Goal: Information Seeking & Learning: Learn about a topic

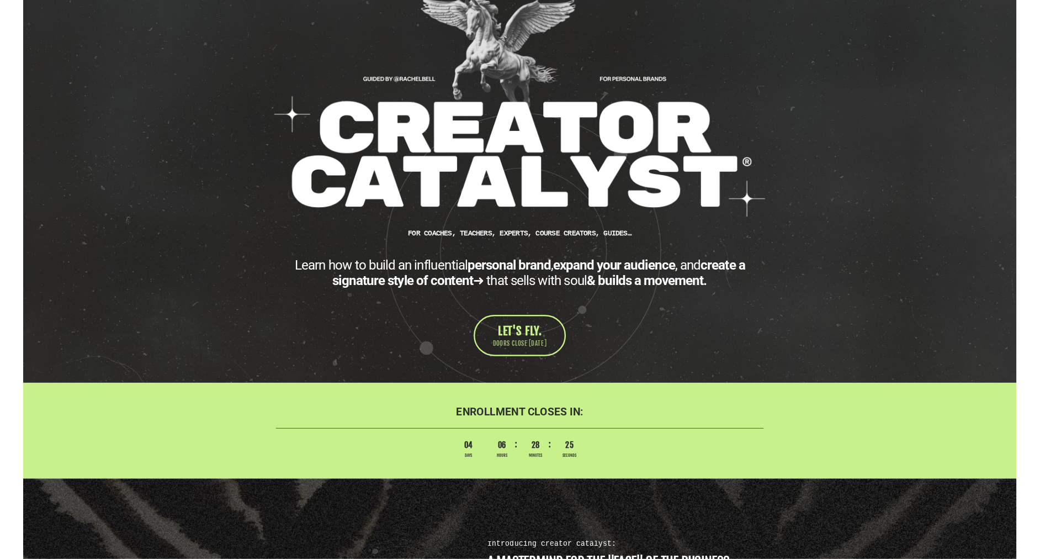
scroll to position [100, 0]
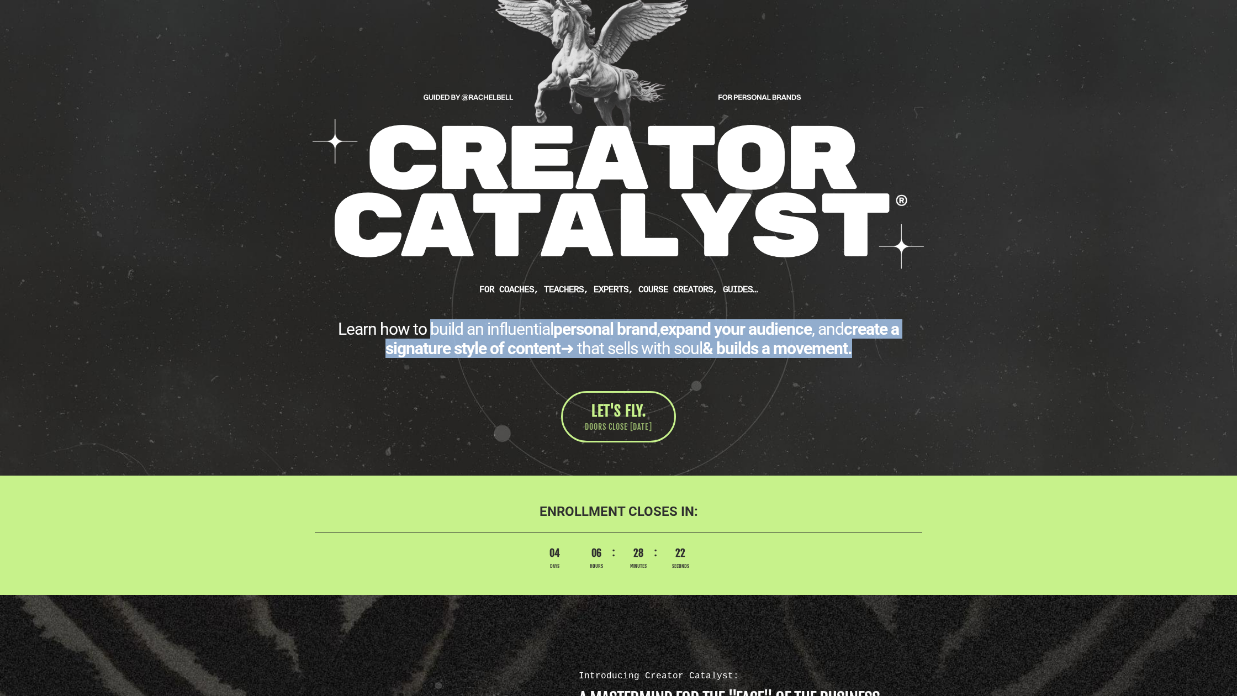
drag, startPoint x: 426, startPoint y: 331, endPoint x: 861, endPoint y: 347, distance: 436.0
click at [861, 347] on div "Learn how to build an influential personal brand , expand your audience , and c…" at bounding box center [618, 338] width 607 height 39
copy div "build an influential personal brand , expand your audience , and create a signa…"
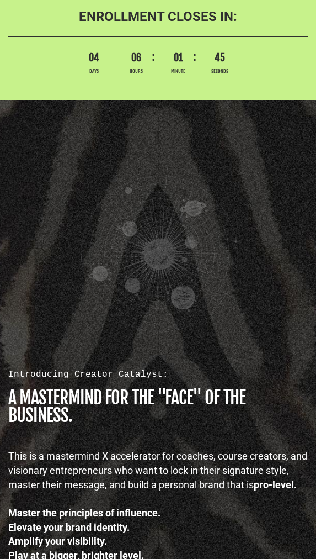
scroll to position [444, 0]
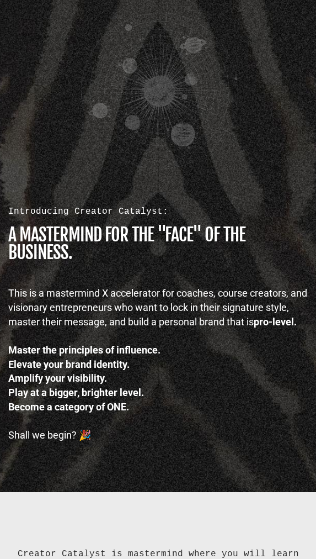
click at [76, 237] on h1 "A MASTERMIND FOR THE "FACE" OF THE BUSINESS." at bounding box center [158, 243] width 300 height 35
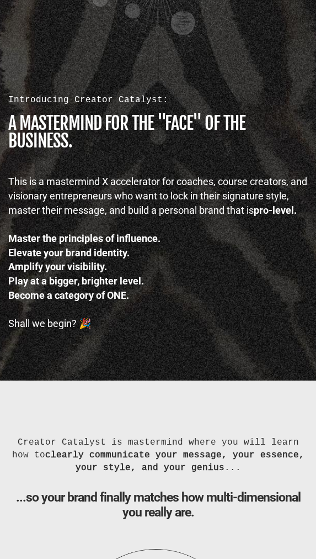
scroll to position [724, 0]
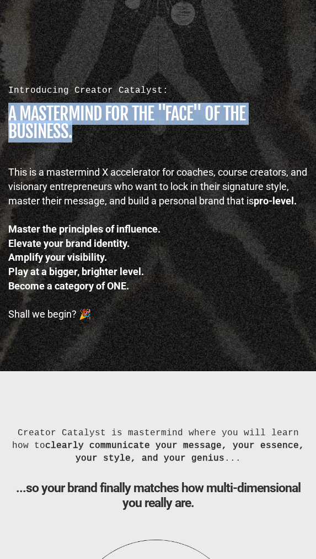
drag, startPoint x: 9, startPoint y: 121, endPoint x: 95, endPoint y: 141, distance: 87.9
click at [95, 140] on h1 "A MASTERMIND FOR THE "FACE" OF THE BUSINESS." at bounding box center [158, 122] width 300 height 35
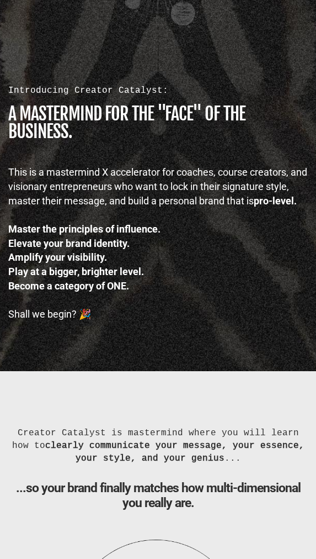
click at [70, 184] on div "This is a mastermind X accelerator for coaches, course creators, and visionary …" at bounding box center [158, 186] width 300 height 43
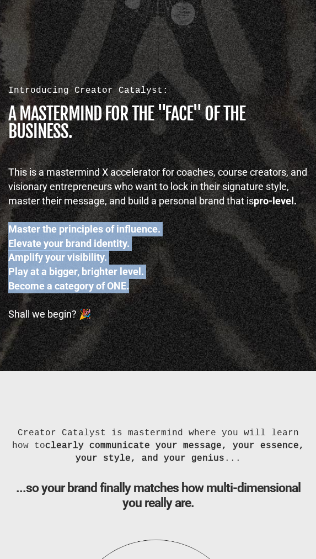
drag, startPoint x: 10, startPoint y: 256, endPoint x: 133, endPoint y: 310, distance: 133.5
click at [133, 310] on div "This is a mastermind X accelerator for coaches, course creators, and visionary …" at bounding box center [158, 243] width 300 height 156
copy div "Master the principles of influence. Elevate your brand identity. Amplify your v…"
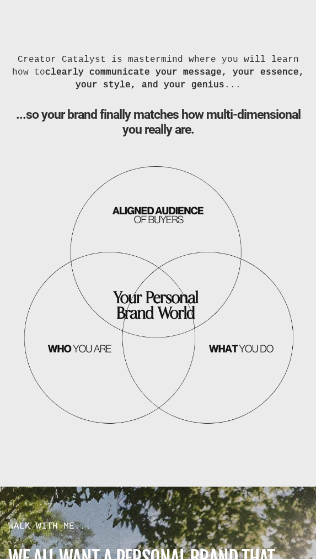
scroll to position [1094, 0]
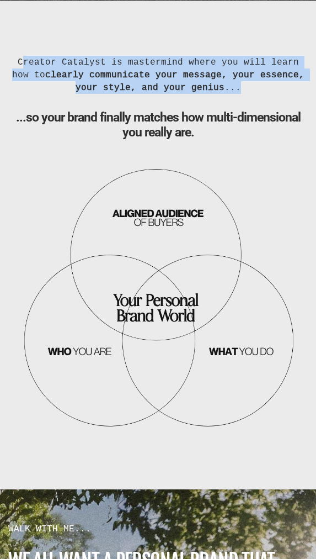
drag, startPoint x: 17, startPoint y: 87, endPoint x: 225, endPoint y: 107, distance: 209.7
click at [225, 94] on div "Creator Catalyst is mastermind where you will learn how to clearly communicate …" at bounding box center [158, 75] width 300 height 38
copy div "Creator Catalyst is mastermind where you will learn how to clearly communicate …"
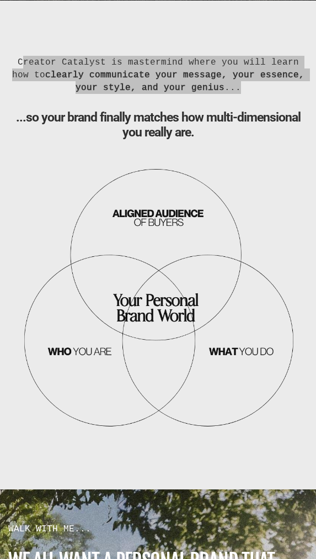
click at [171, 140] on b "...so your brand finally matches how multi-dimensional you really are." at bounding box center [158, 125] width 285 height 30
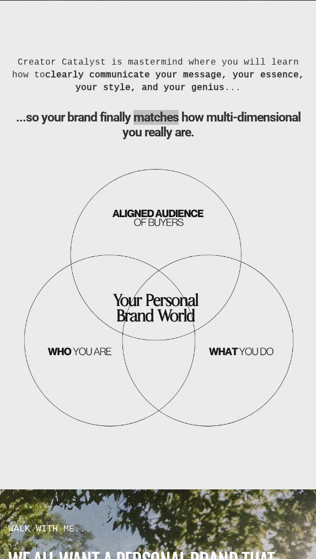
click at [171, 140] on b "...so your brand finally matches how multi-dimensional you really are." at bounding box center [158, 125] width 285 height 30
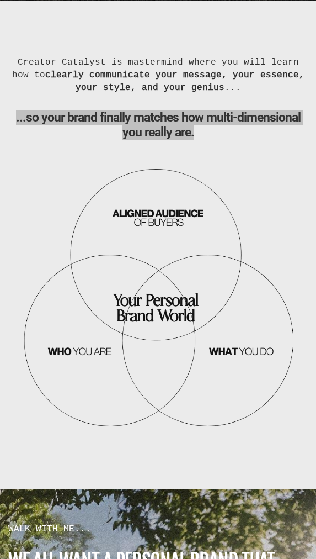
click at [171, 140] on b "...so your brand finally matches how multi-dimensional you really are." at bounding box center [158, 125] width 285 height 30
click at [161, 140] on b "...so your brand finally matches how multi-dimensional you really are." at bounding box center [158, 125] width 285 height 30
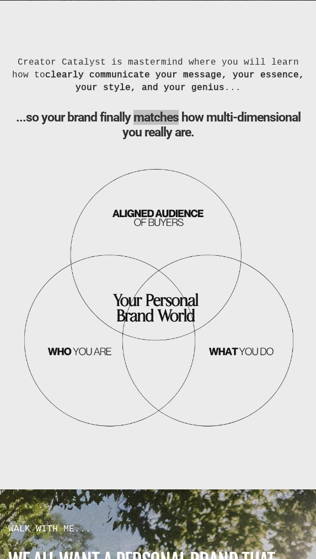
click at [161, 140] on b "...so your brand finally matches how multi-dimensional you really are." at bounding box center [158, 125] width 285 height 30
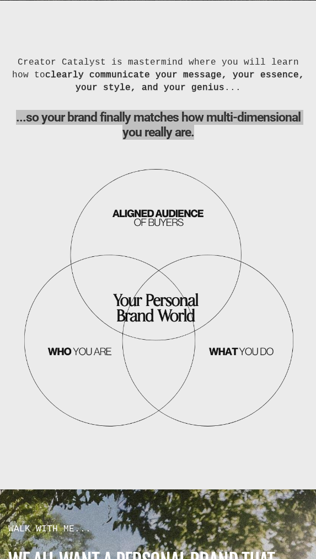
click at [161, 140] on b "...so your brand finally matches how multi-dimensional you really are." at bounding box center [158, 125] width 285 height 30
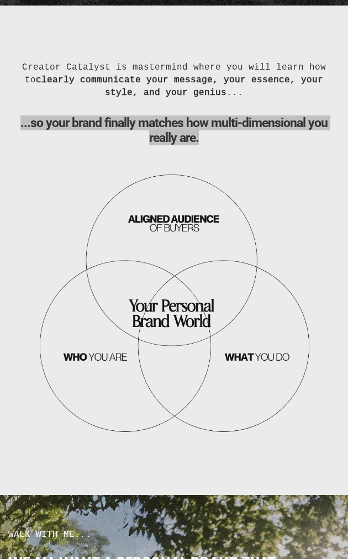
scroll to position [1070, 0]
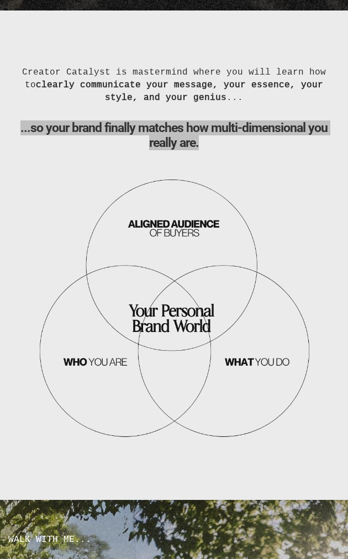
copy div "...so your brand finally matches how multi-dimensional you really are."
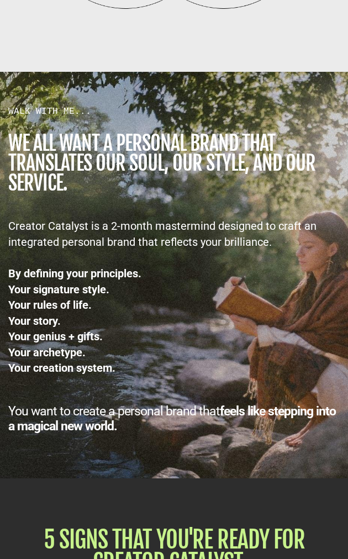
scroll to position [1510, 0]
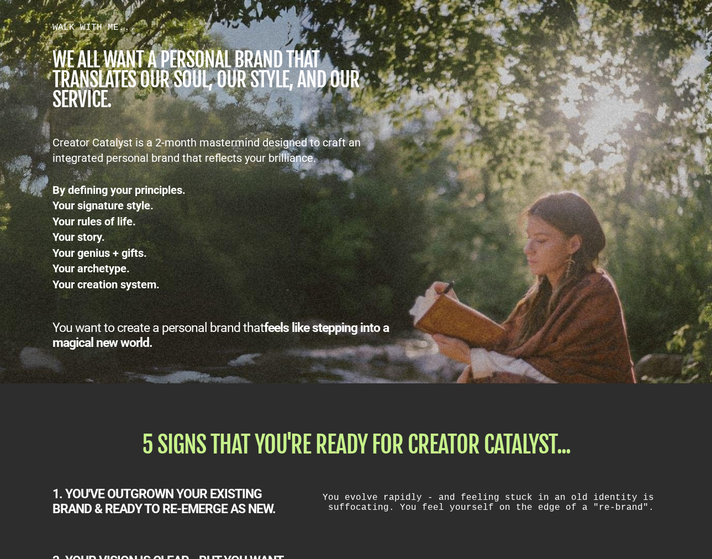
click at [347, 136] on div "Creator Catalyst is a 2-month mastermind designed to craft an integrated person…" at bounding box center [223, 214] width 343 height 158
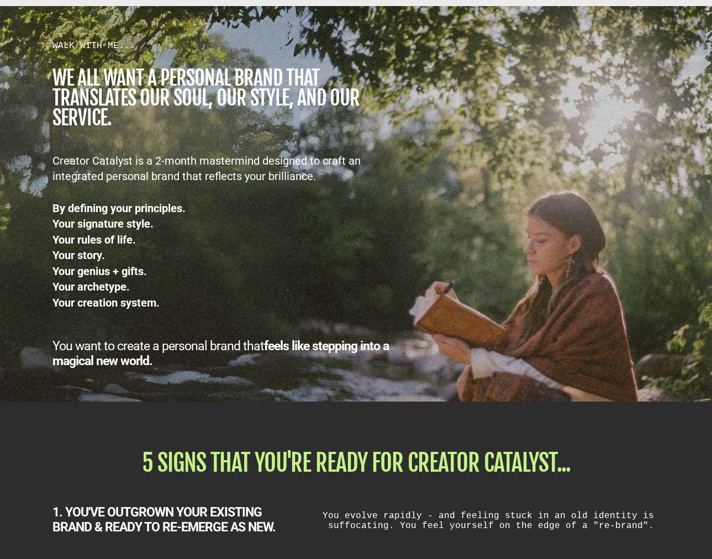
scroll to position [1493, 0]
click at [150, 174] on div "Creator Catalyst is a 2-month mastermind designed to craft an integrated person…" at bounding box center [223, 233] width 343 height 158
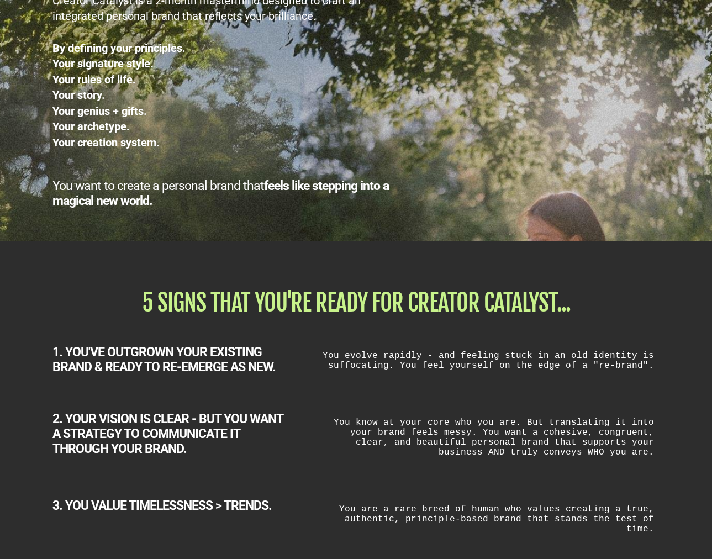
scroll to position [1590, 0]
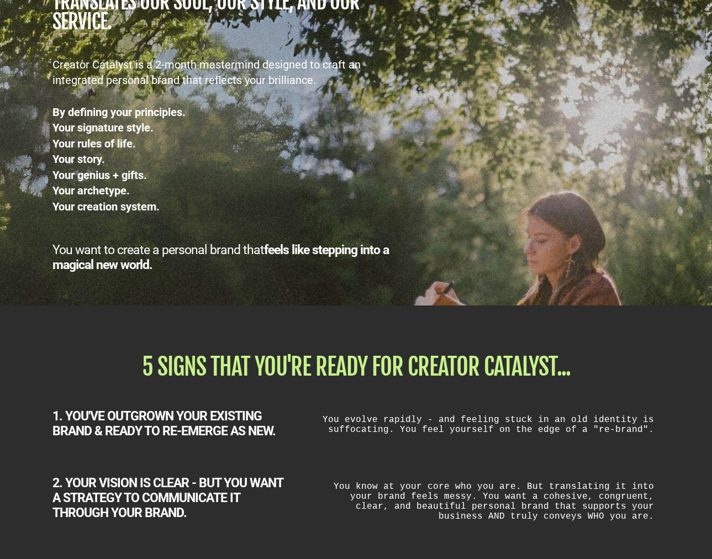
click at [76, 120] on div "By defining your principles." at bounding box center [223, 112] width 343 height 16
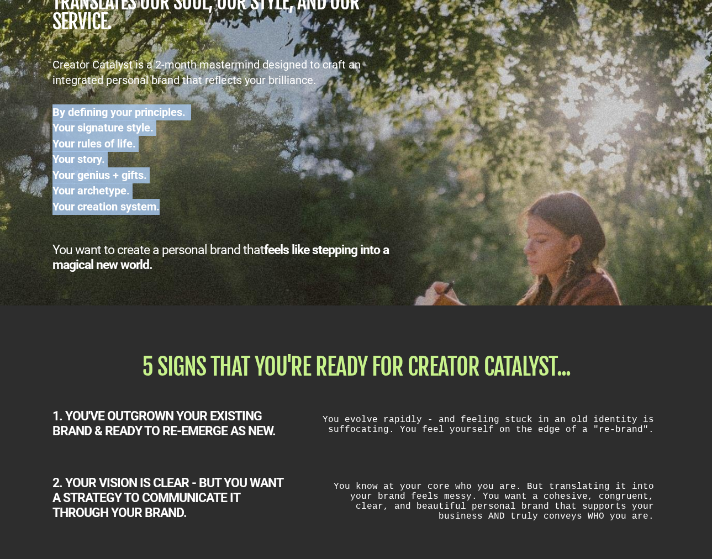
drag, startPoint x: 60, startPoint y: 115, endPoint x: 160, endPoint y: 208, distance: 136.7
click at [160, 208] on div "By defining your principles. Your signature style. Your rules of life. Your sto…" at bounding box center [223, 151] width 343 height 126
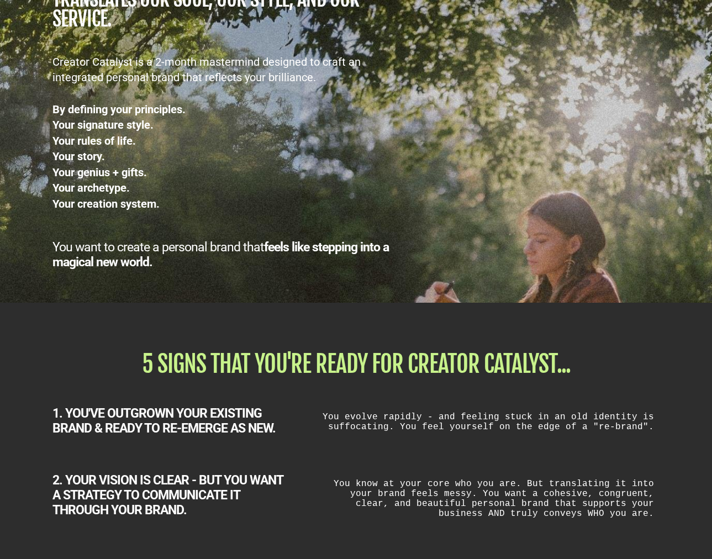
click at [122, 255] on div "You want to create a personal brand that feels like stepping into a magical new…" at bounding box center [223, 255] width 343 height 30
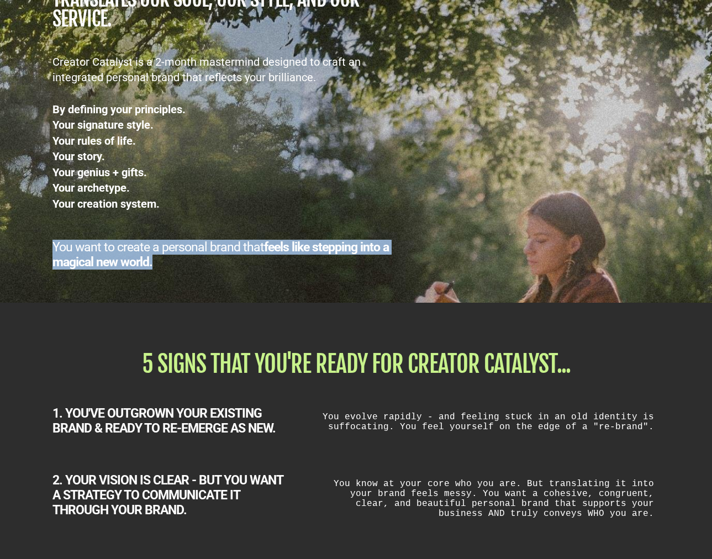
drag, startPoint x: 78, startPoint y: 250, endPoint x: 152, endPoint y: 265, distance: 75.1
click at [152, 265] on div "You want to create a personal brand that feels like stepping into a magical new…" at bounding box center [223, 255] width 343 height 30
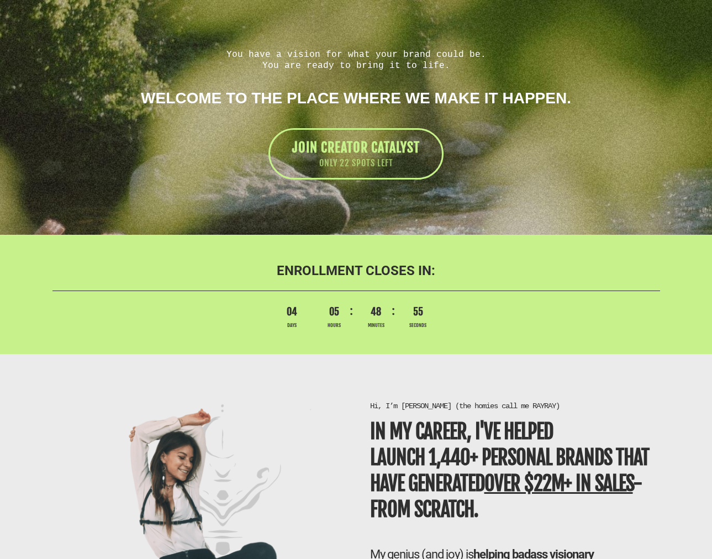
scroll to position [2378, 0]
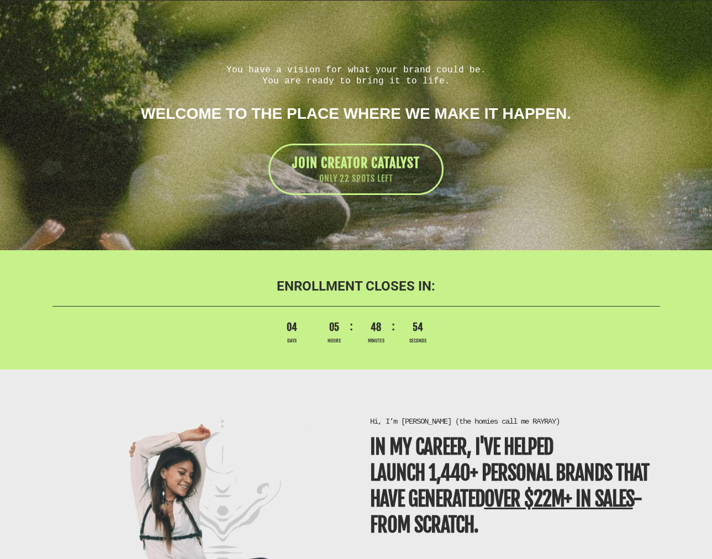
click at [332, 56] on div "You have a vision for what your brand could be. You are ready to bring it to li…" at bounding box center [356, 126] width 635 height 140
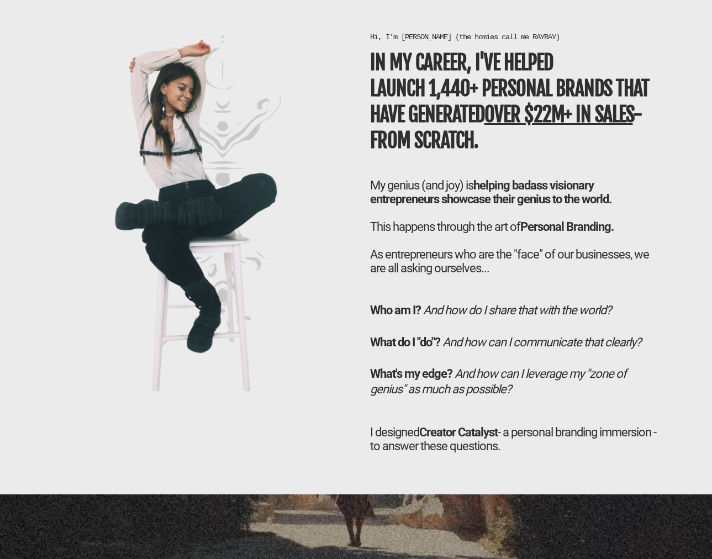
scroll to position [2761, 0]
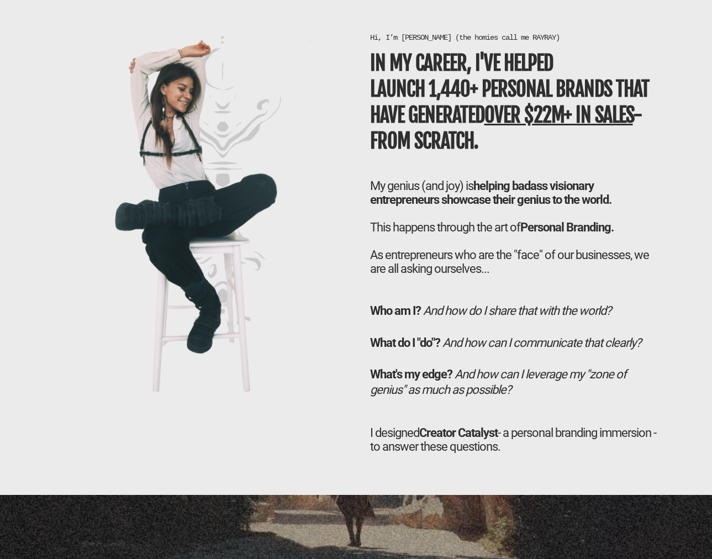
drag, startPoint x: 371, startPoint y: 60, endPoint x: 483, endPoint y: 139, distance: 136.7
click at [347, 139] on h1 "In my career, I've helped LAUNCH 1,440+ personal brands that have generated ove…" at bounding box center [515, 102] width 290 height 103
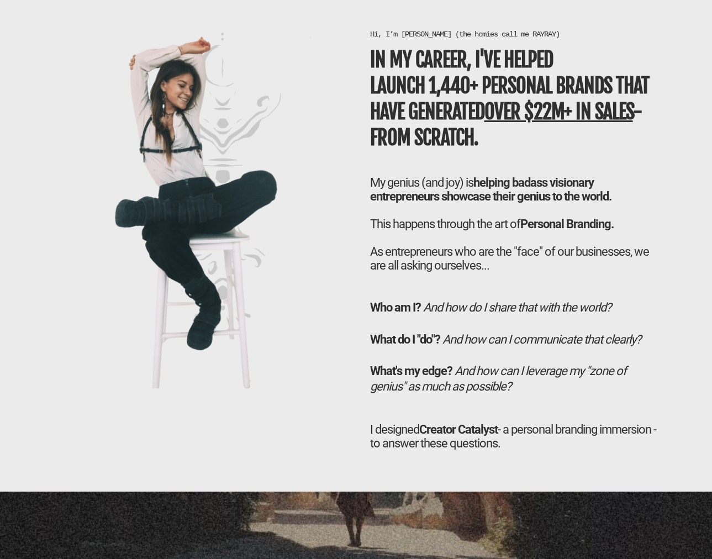
click at [347, 94] on b "In my career, I've helped LAUNCH 1,440+ personal brands that have generated ove…" at bounding box center [509, 98] width 279 height 102
drag, startPoint x: 404, startPoint y: 66, endPoint x: 484, endPoint y: 131, distance: 103.6
click at [347, 131] on h1 "In my career, I've helped LAUNCH 1,440+ personal brands that have generated ove…" at bounding box center [515, 98] width 290 height 103
copy b "In my career, I've helped LAUNCH 1,440+ personal brands that have generated ove…"
click at [347, 180] on b "helping badass visionary entrepreneurs showcase their genius to the world." at bounding box center [490, 190] width 241 height 28
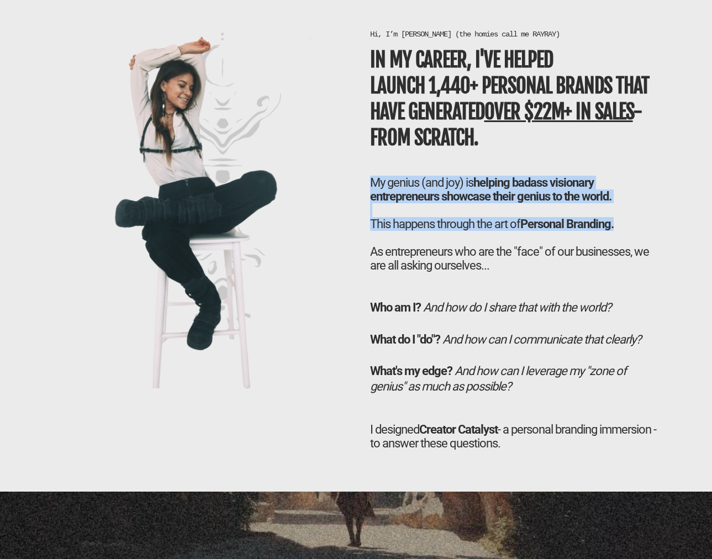
drag, startPoint x: 398, startPoint y: 183, endPoint x: 618, endPoint y: 223, distance: 223.2
click at [347, 223] on h2 "My genius (and joy) is helping badass visionary entrepreneurs showcase their ge…" at bounding box center [515, 224] width 290 height 97
copy h2 "My genius (and joy) is helping badass visionary entrepreneurs showcase their ge…"
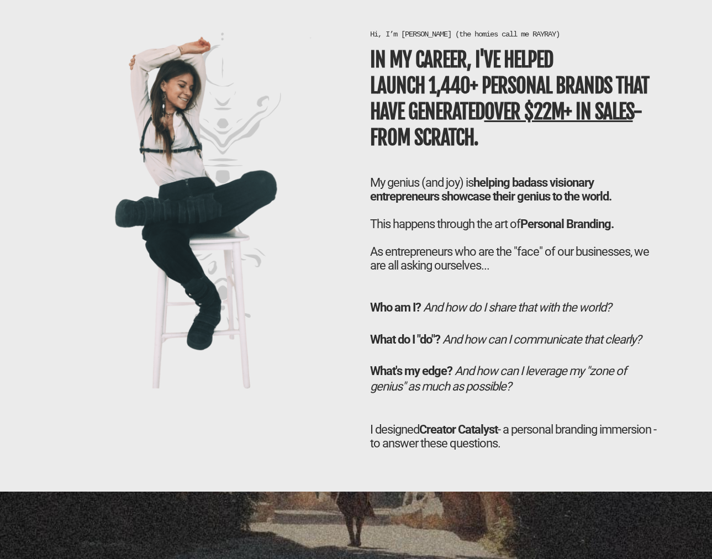
click at [347, 282] on div "Hi, I’m [PERSON_NAME] (the homies call me RAYRAY) In my career, I've helped LAU…" at bounding box center [514, 246] width 301 height 435
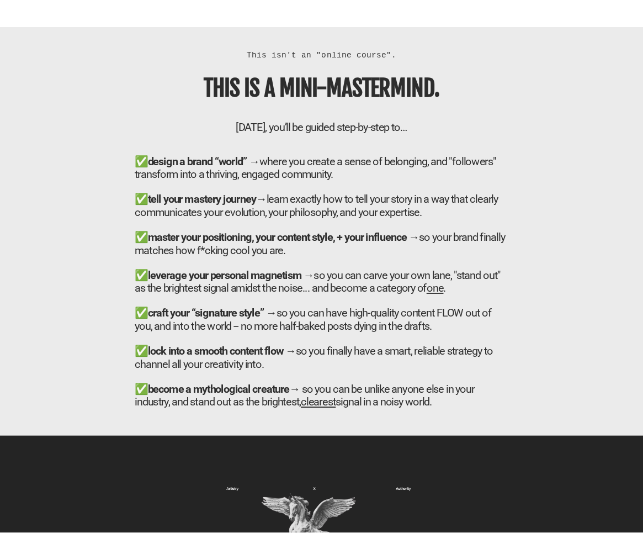
scroll to position [3802, 0]
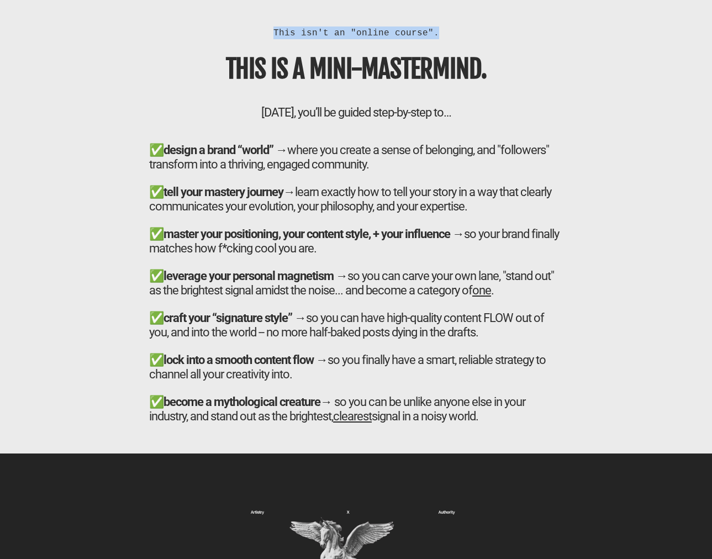
drag, startPoint x: 277, startPoint y: 33, endPoint x: 392, endPoint y: 45, distance: 115.5
click at [347, 45] on div "This isn't an "online course". THIS IS A MINI-MASTERMIND. [DATE], you’ll be gui…" at bounding box center [356, 232] width 425 height 410
click at [232, 74] on b "THIS IS A MINI-MASTERMIND." at bounding box center [356, 68] width 261 height 31
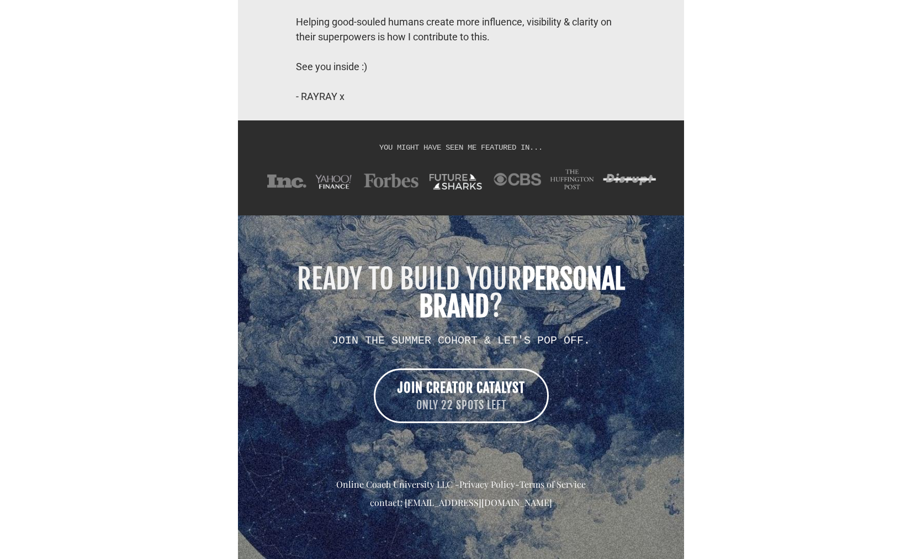
scroll to position [9024, 0]
